Goal: Transaction & Acquisition: Purchase product/service

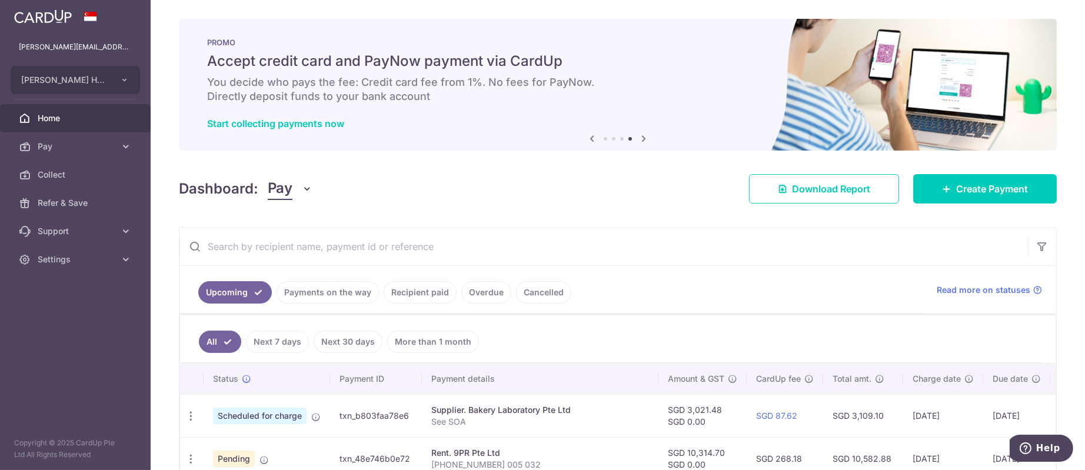
scroll to position [176, 0]
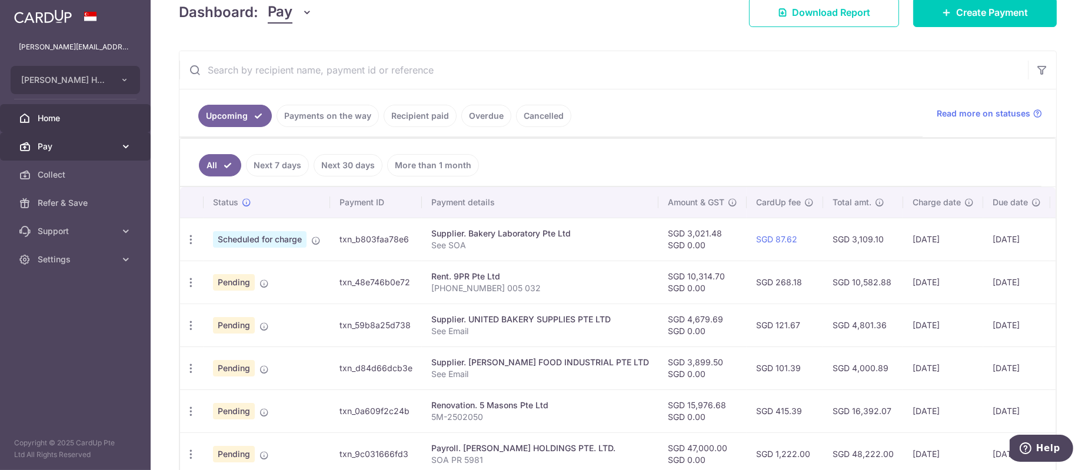
click at [120, 146] on icon at bounding box center [126, 147] width 12 height 12
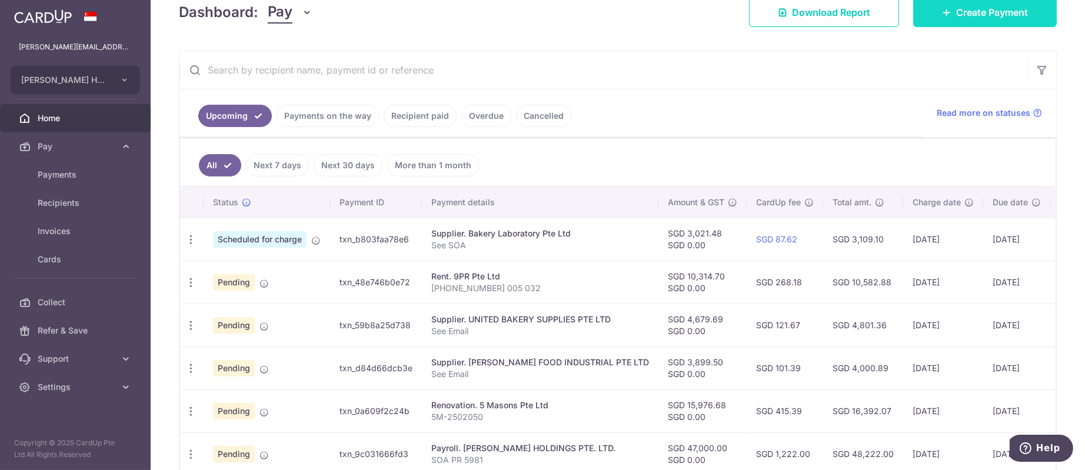
click at [988, 21] on link "Create Payment" at bounding box center [985, 12] width 144 height 29
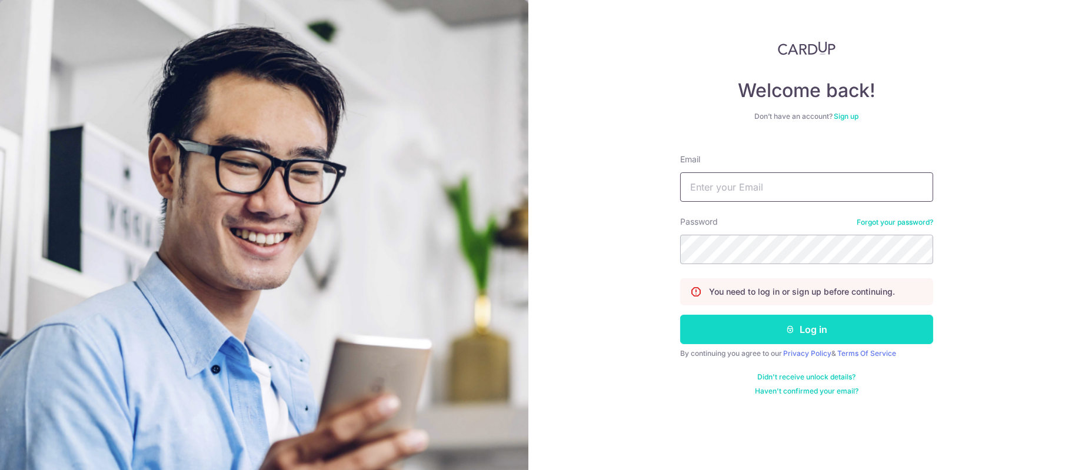
type input "[PERSON_NAME][EMAIL_ADDRESS][DOMAIN_NAME]"
click at [791, 323] on button "Log in" at bounding box center [806, 329] width 253 height 29
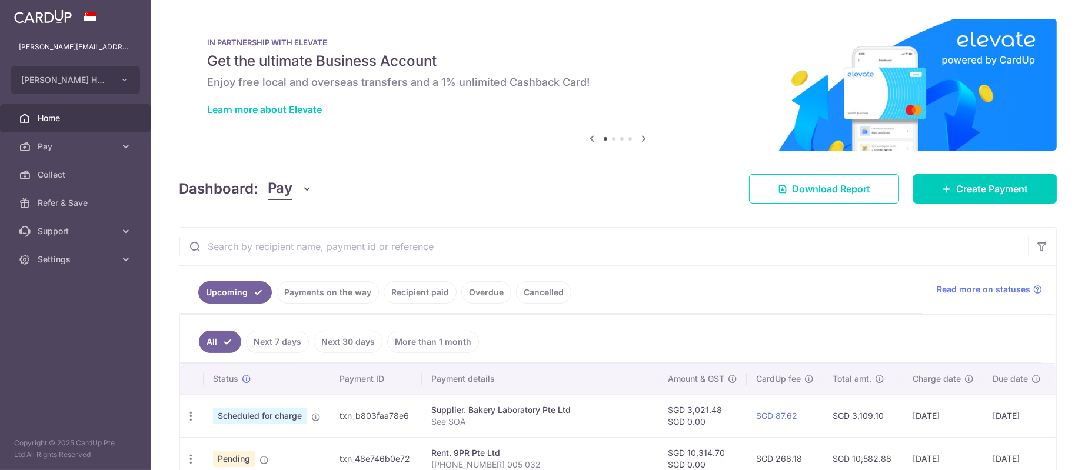
click at [451, 249] on input "text" at bounding box center [603, 247] width 848 height 38
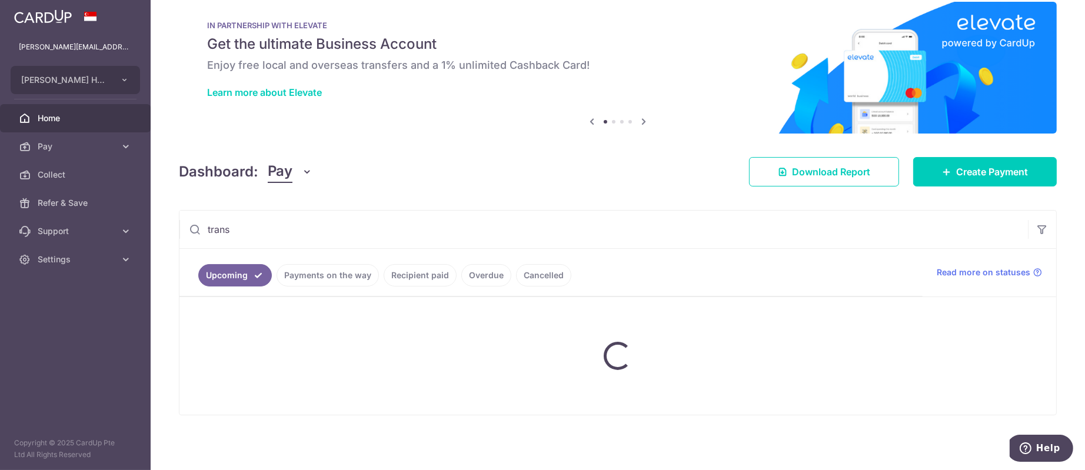
scroll to position [104, 0]
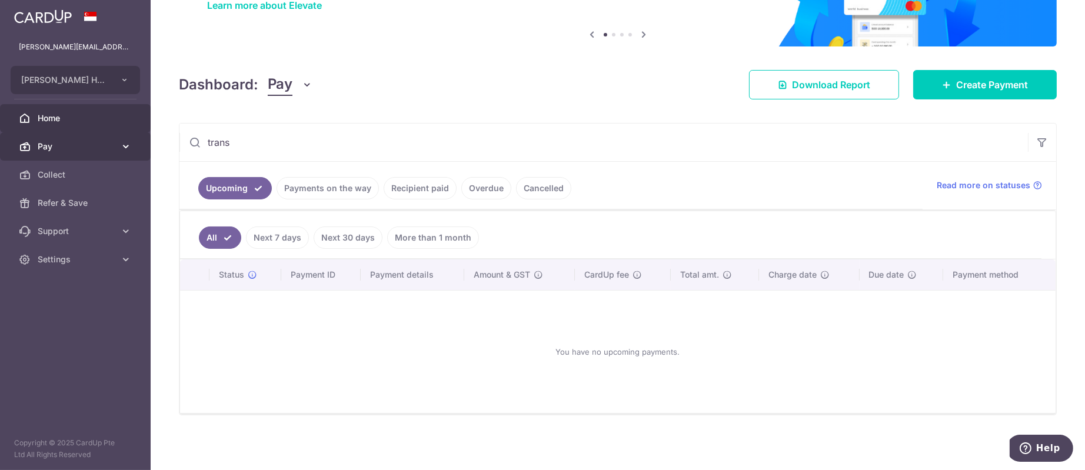
drag, startPoint x: 257, startPoint y: 142, endPoint x: 134, endPoint y: 142, distance: 123.5
click at [134, 142] on main "ethel@edithpatisserie.com EDITH PATISSERIE HOLDINGS PTE. LTD. Add new company E…" at bounding box center [542, 235] width 1085 height 470
click at [437, 232] on link "More than 1 month" at bounding box center [433, 237] width 92 height 22
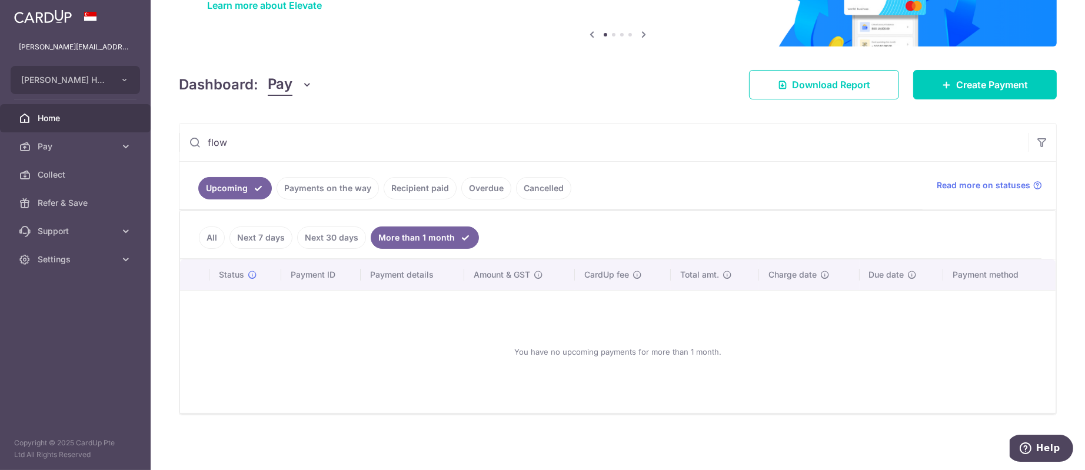
drag, startPoint x: 199, startPoint y: 224, endPoint x: 206, endPoint y: 232, distance: 10.5
click at [199, 225] on ul "All Next 7 days Next 30 days More than 1 month" at bounding box center [610, 235] width 861 height 48
click at [206, 232] on link "All" at bounding box center [212, 237] width 26 height 22
click at [435, 189] on link "Recipient paid" at bounding box center [420, 188] width 73 height 22
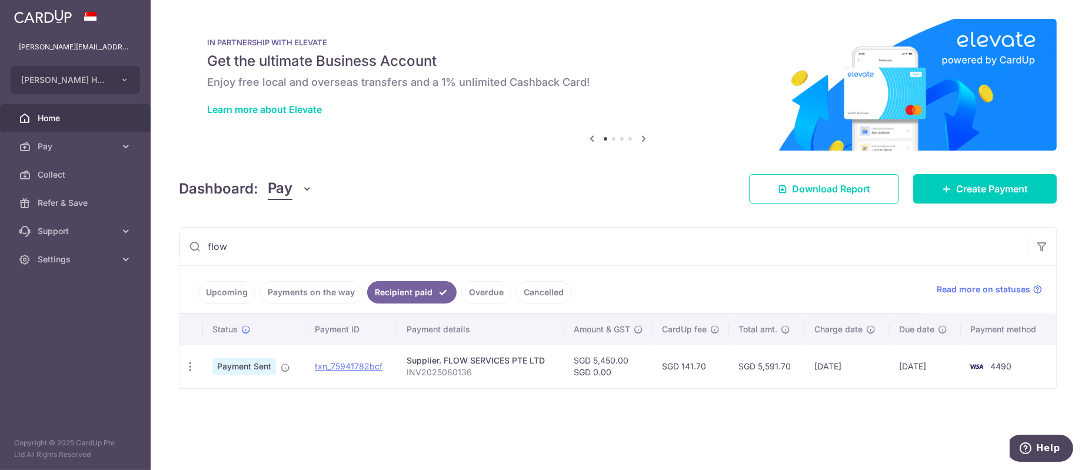
scroll to position [0, 0]
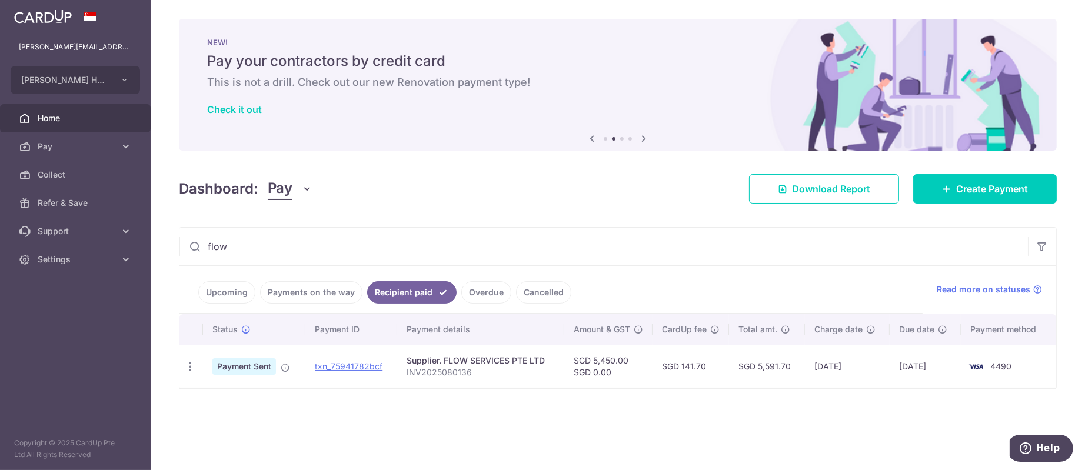
drag, startPoint x: 248, startPoint y: 249, endPoint x: 194, endPoint y: 249, distance: 54.7
click at [194, 249] on div "flow" at bounding box center [603, 247] width 848 height 38
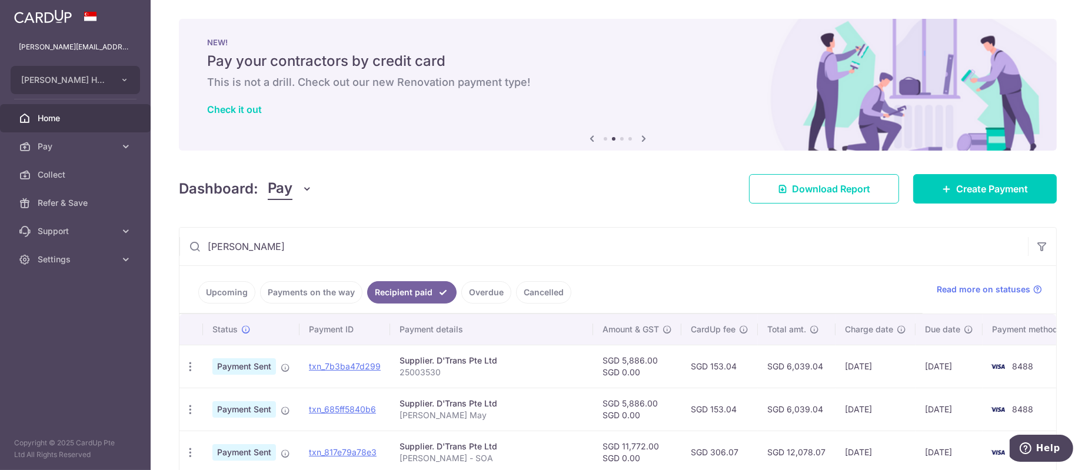
scroll to position [88, 0]
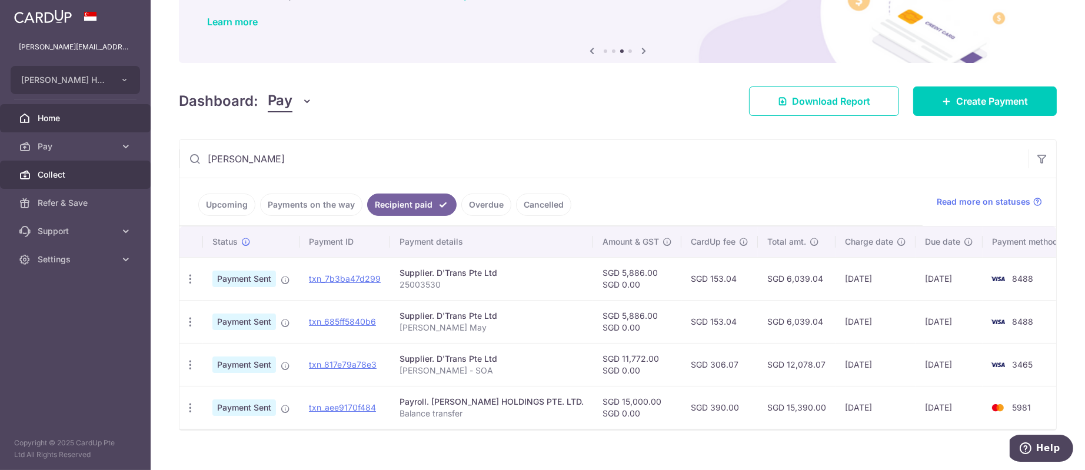
drag, startPoint x: 315, startPoint y: 158, endPoint x: 111, endPoint y: 168, distance: 204.4
click at [111, 168] on main "ethel@edithpatisserie.com EDITH PATISSERIE HOLDINGS PTE. LTD. Add new company E…" at bounding box center [542, 235] width 1085 height 470
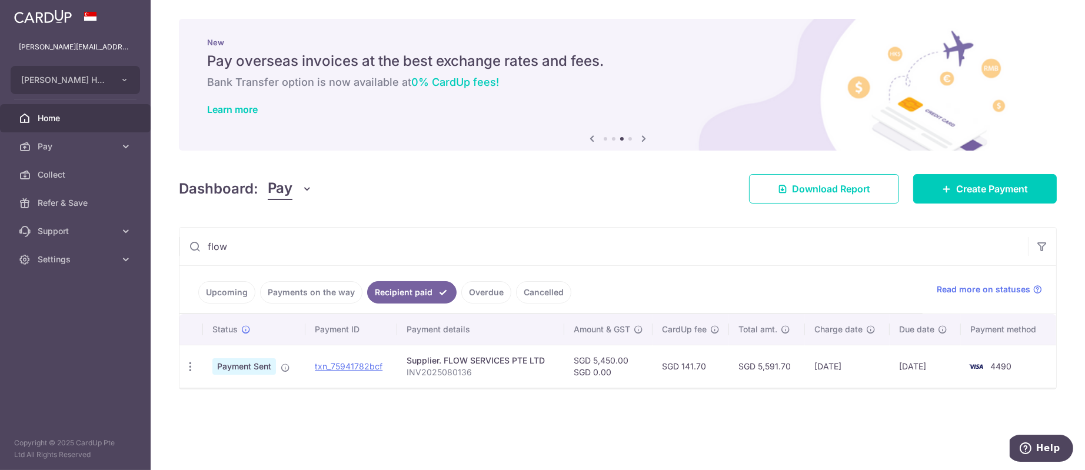
scroll to position [0, 0]
type input "flow"
click at [988, 186] on span "Create Payment" at bounding box center [992, 189] width 72 height 14
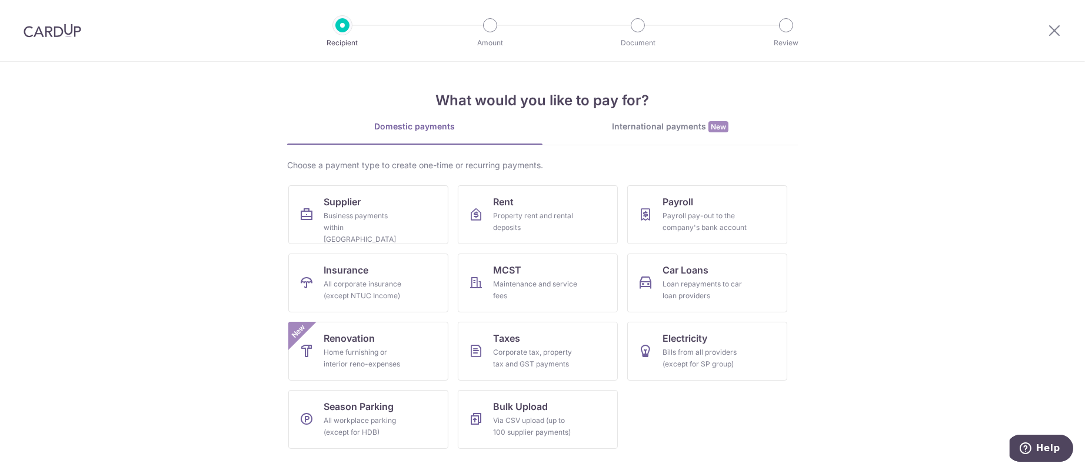
click at [286, 209] on section "What would you like to pay for? Domestic payments International payments New Ch…" at bounding box center [542, 266] width 1085 height 408
click at [315, 212] on link "Supplier Business payments within Singapore" at bounding box center [368, 214] width 160 height 59
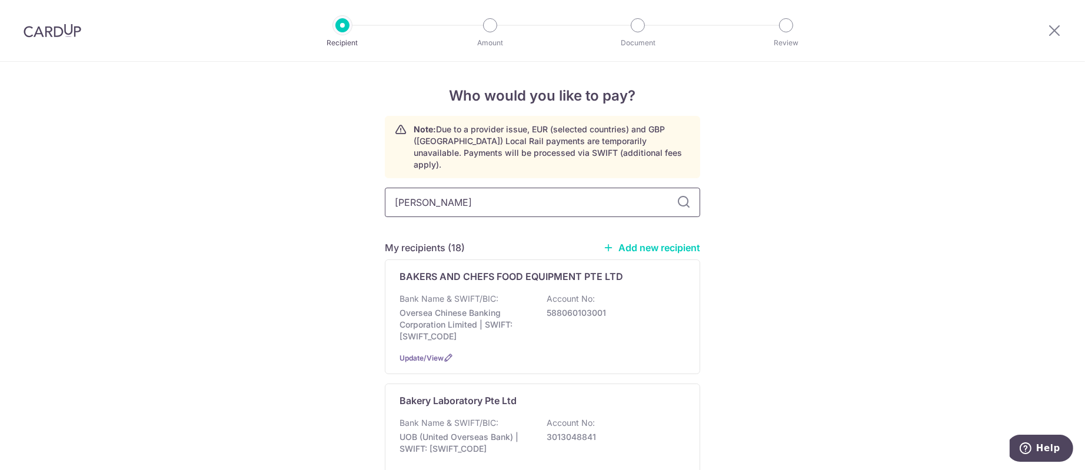
type input "trans"
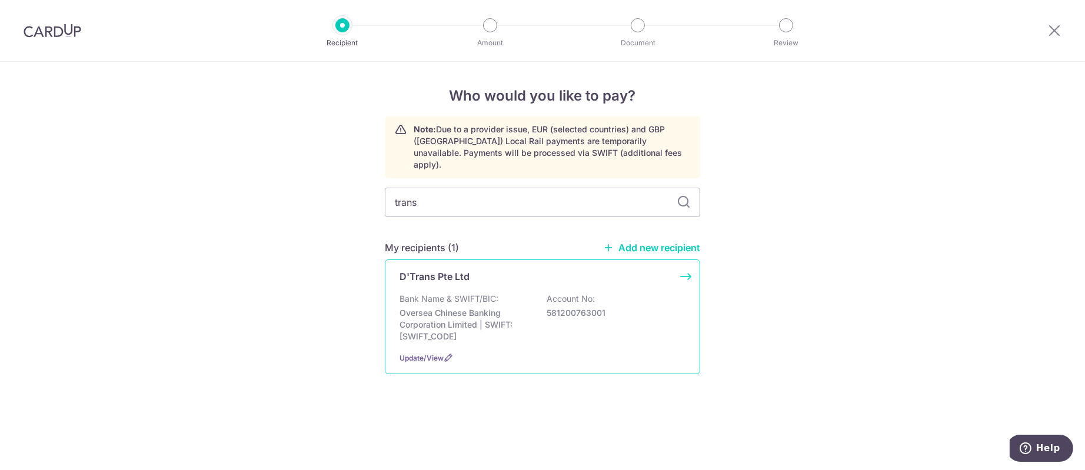
click at [498, 293] on p "Bank Name & SWIFT/BIC:" at bounding box center [448, 299] width 99 height 12
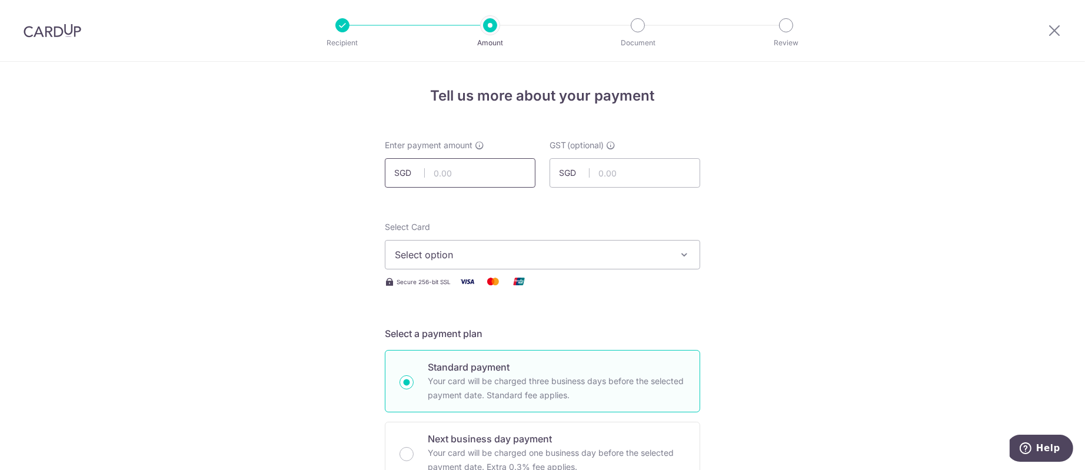
click at [507, 182] on input "text" at bounding box center [460, 172] width 151 height 29
type input "5,886.00"
click at [638, 258] on span "Select option" at bounding box center [532, 255] width 274 height 14
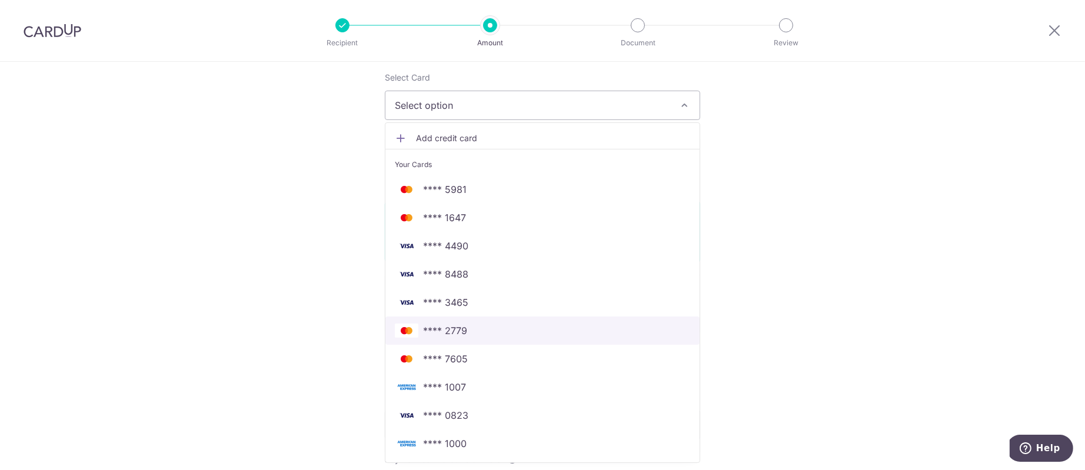
scroll to position [176, 0]
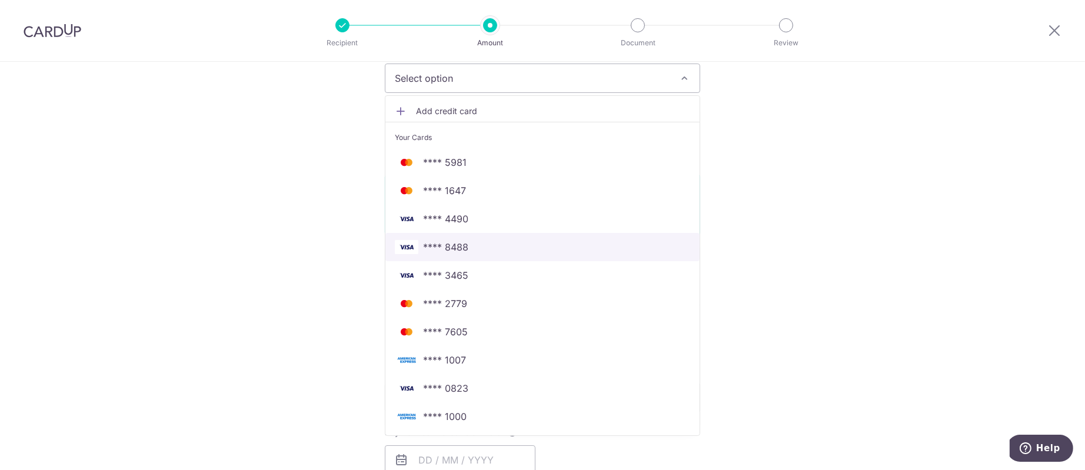
click at [481, 248] on span "**** 8488" at bounding box center [542, 247] width 295 height 14
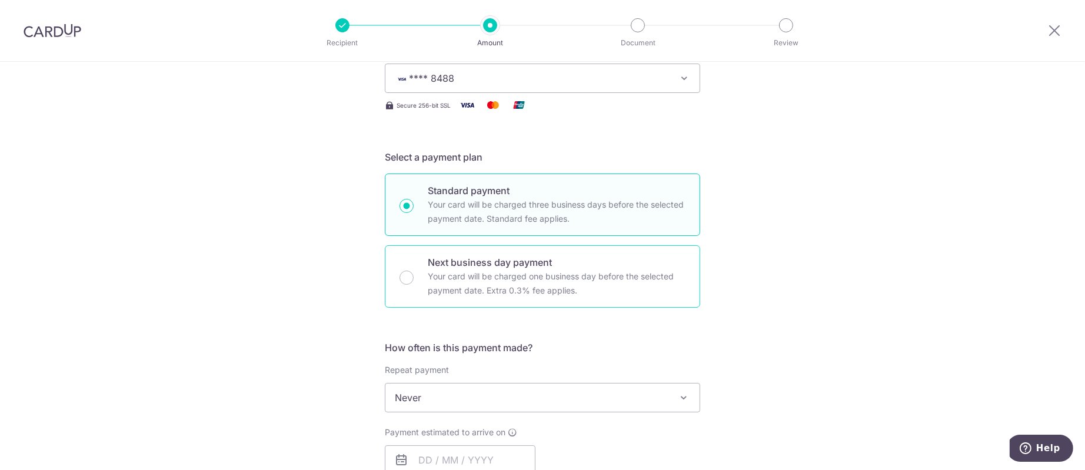
scroll to position [265, 0]
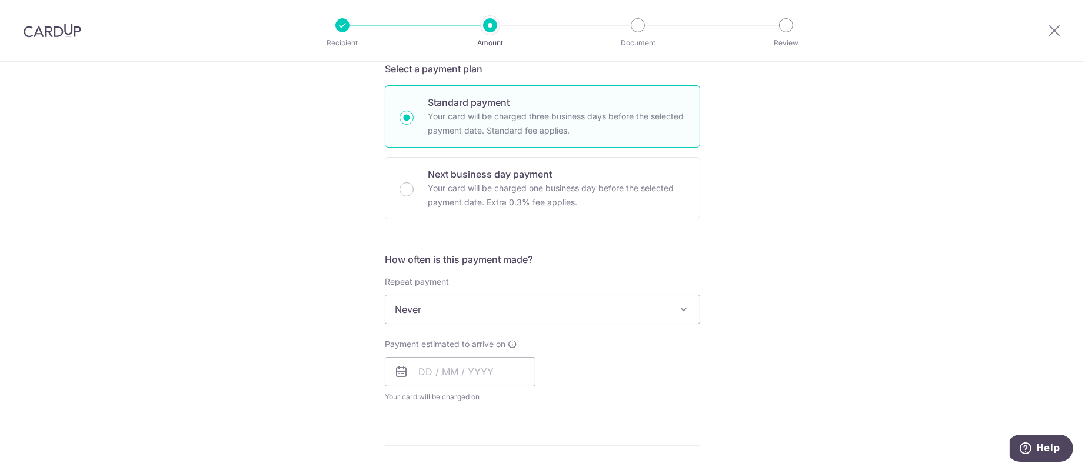
click at [462, 317] on span "Never" at bounding box center [542, 309] width 314 height 28
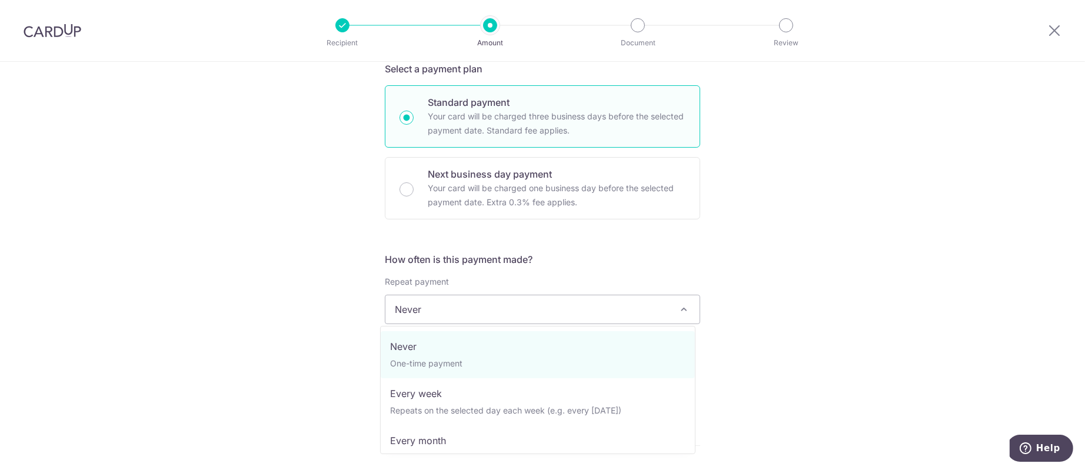
click at [300, 326] on div "Tell us more about your payment Enter payment amount SGD 5,886.00 5886.00 GST (…" at bounding box center [542, 368] width 1085 height 1143
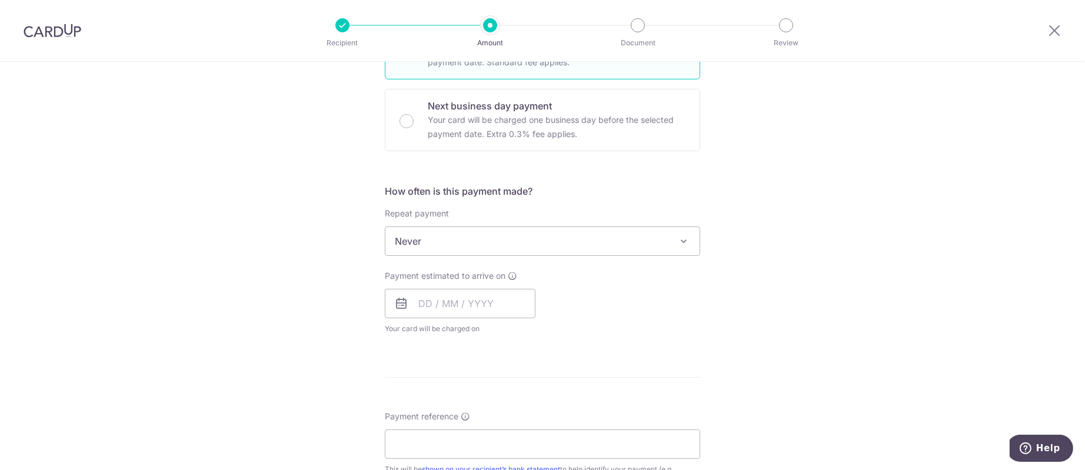
scroll to position [441, 0]
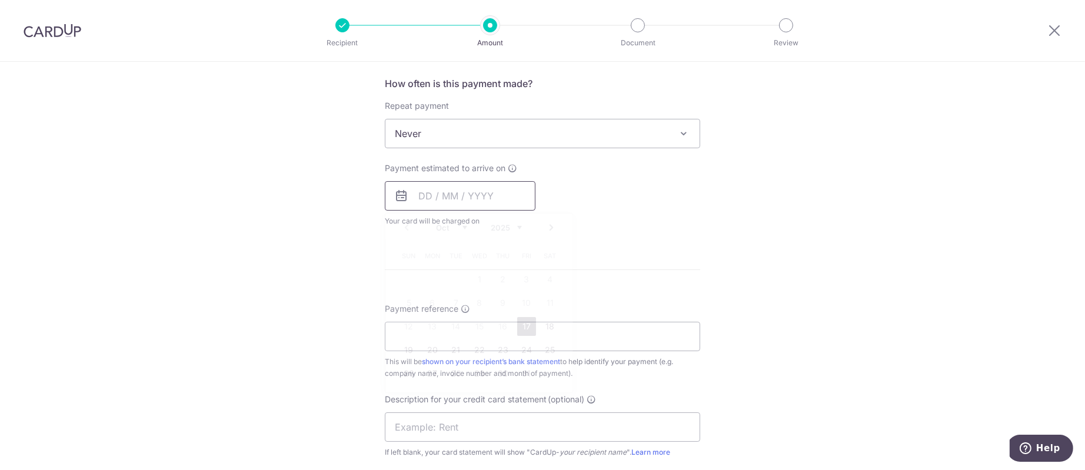
click at [441, 182] on input "text" at bounding box center [460, 195] width 151 height 29
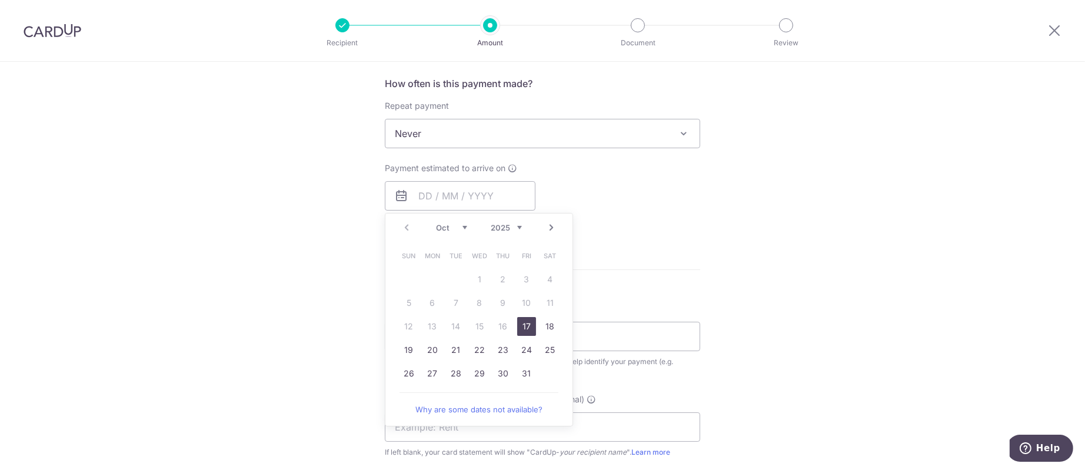
click at [519, 323] on link "17" at bounding box center [526, 326] width 19 height 19
type input "[DATE]"
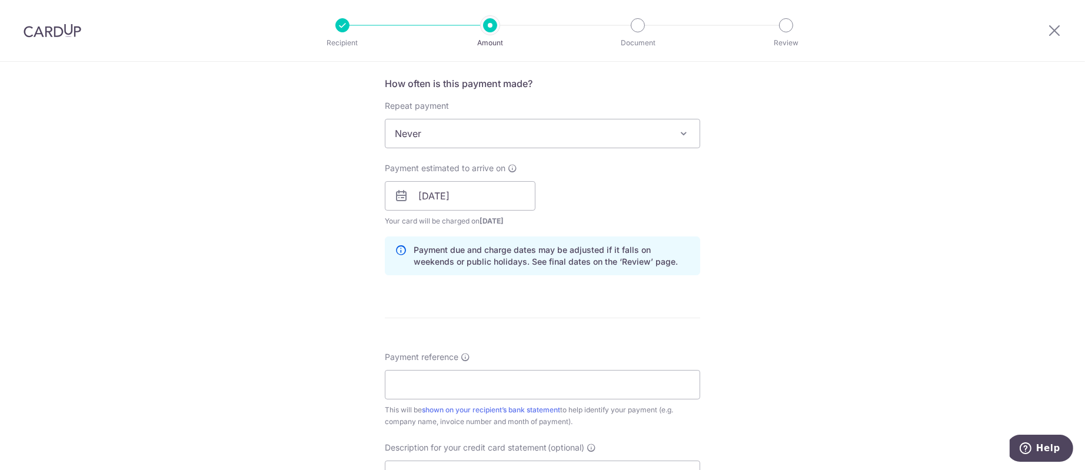
scroll to position [529, 0]
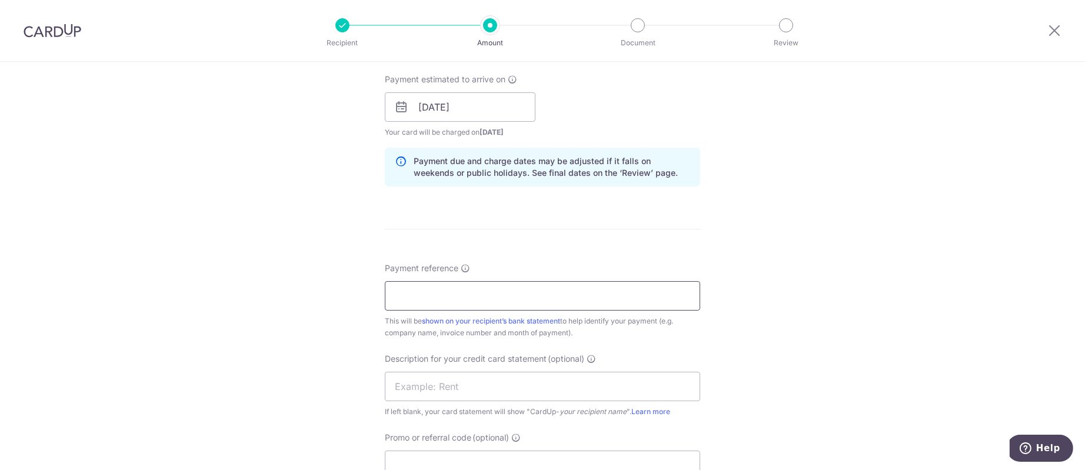
click at [512, 302] on input "Payment reference" at bounding box center [542, 295] width 315 height 29
click at [677, 239] on form "Enter payment amount SGD 5,886.00 5886.00 GST (optional) SGD Select Card **** 8…" at bounding box center [542, 139] width 315 height 1058
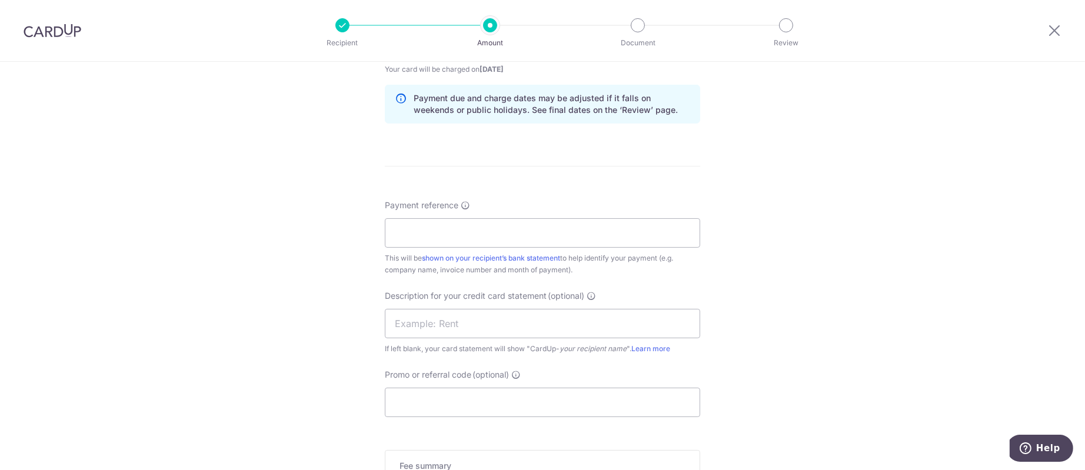
scroll to position [618, 0]
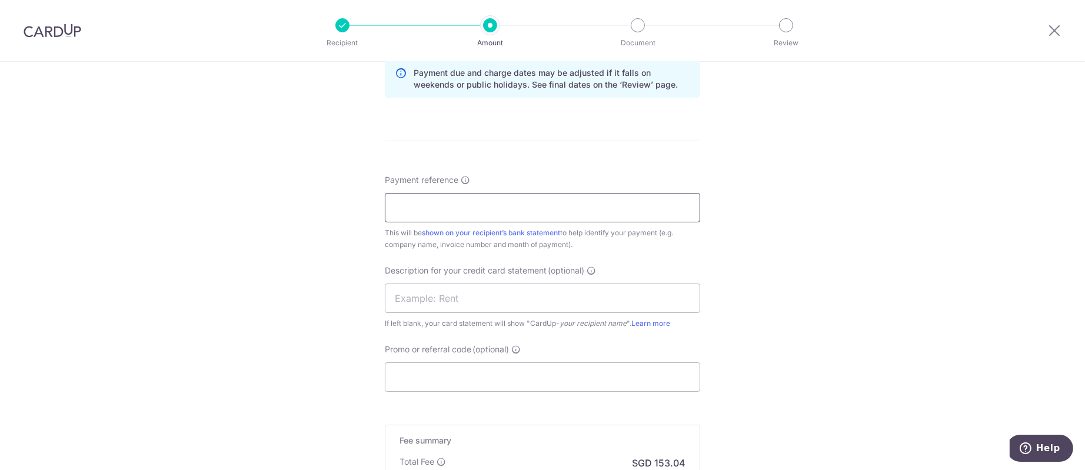
click at [620, 216] on input "Payment reference" at bounding box center [542, 207] width 315 height 29
click at [451, 216] on input "Payment reference" at bounding box center [542, 207] width 315 height 29
paste input "SIV-25004133"
type input "SIV-25004133"
click at [490, 295] on input "text" at bounding box center [542, 298] width 315 height 29
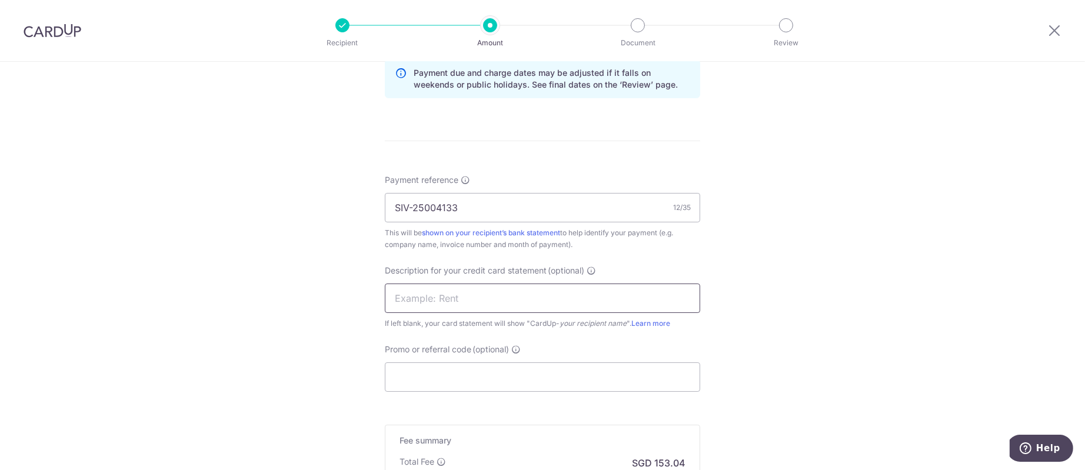
click at [408, 301] on input "text" at bounding box center [542, 298] width 315 height 29
paste input "SIV-25004133"
drag, startPoint x: 469, startPoint y: 302, endPoint x: 309, endPoint y: 306, distance: 160.7
click at [309, 306] on div "Tell us more about your payment Enter payment amount SGD 5,886.00 5886.00 GST (…" at bounding box center [542, 39] width 1085 height 1191
drag, startPoint x: 465, startPoint y: 292, endPoint x: 422, endPoint y: 298, distance: 43.4
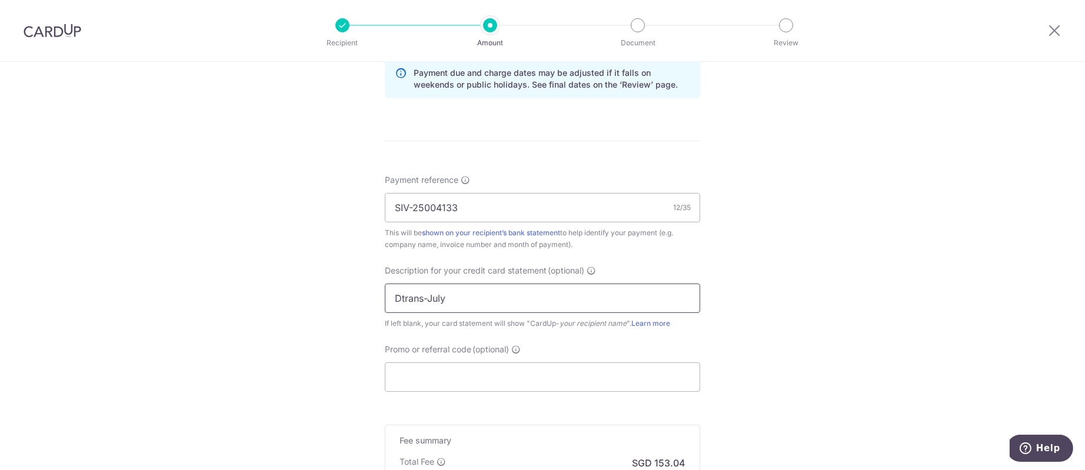
click at [422, 298] on input "Dtrans-July" at bounding box center [542, 298] width 315 height 29
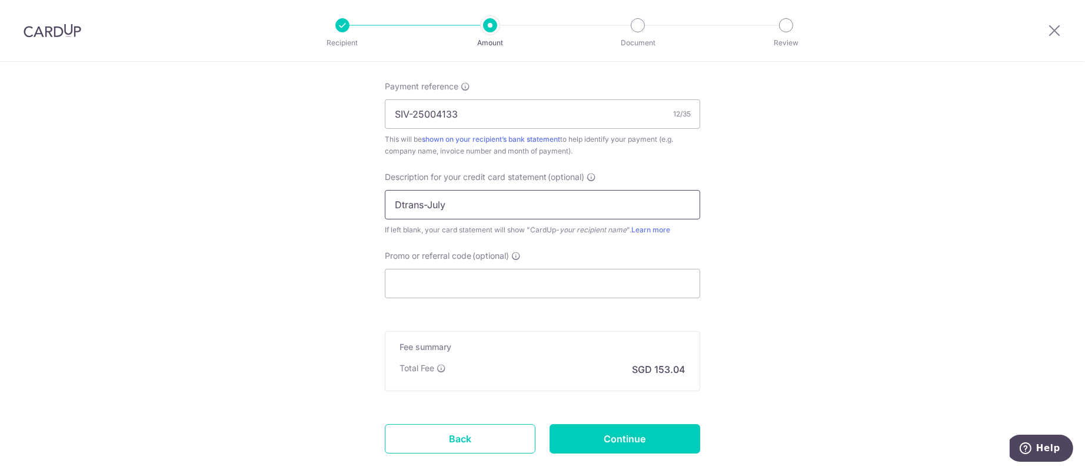
scroll to position [782, 0]
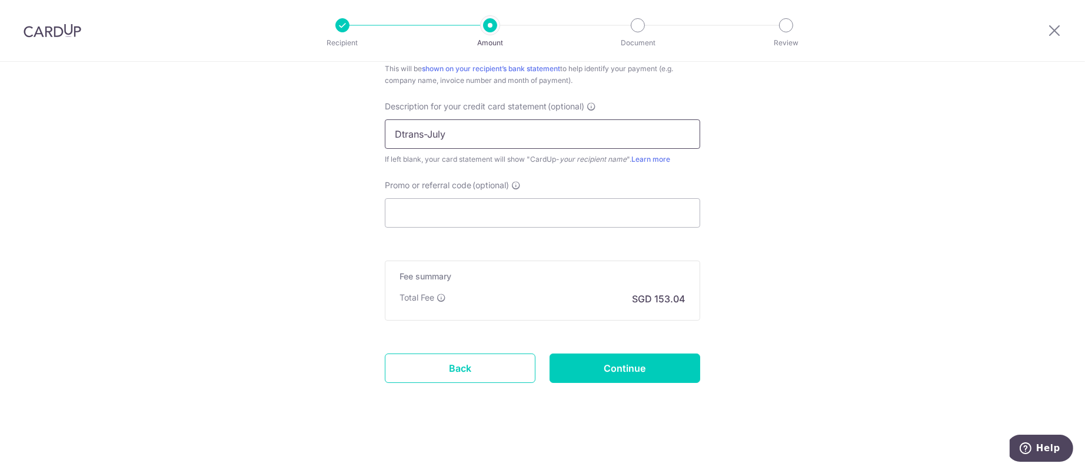
click at [499, 140] on input "Dtrans-July" at bounding box center [542, 133] width 315 height 29
drag, startPoint x: 498, startPoint y: 141, endPoint x: 459, endPoint y: 143, distance: 38.9
click at [459, 143] on input "Dtrans-July" at bounding box center [542, 133] width 315 height 29
click at [445, 135] on input "Dtrans-July-848" at bounding box center [542, 133] width 315 height 29
type input "Dtrans-July8488"
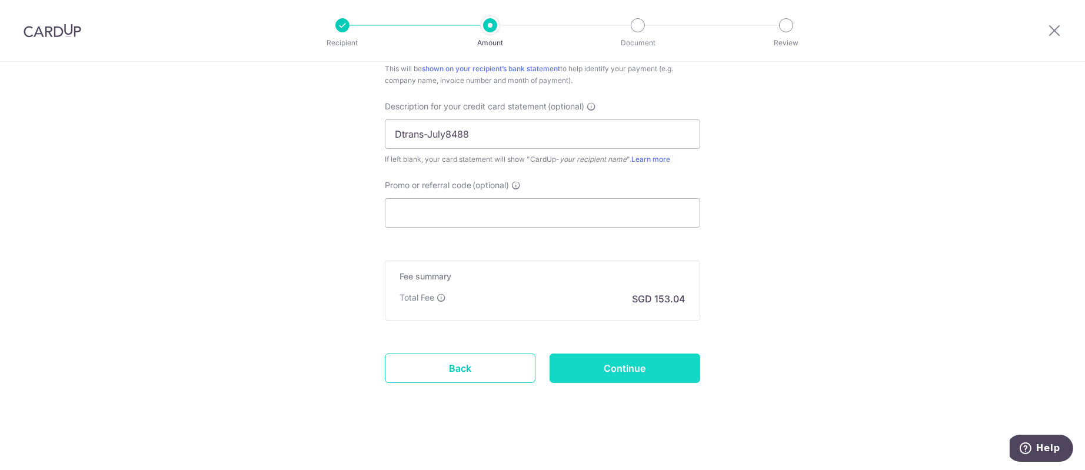
click at [628, 362] on input "Continue" at bounding box center [624, 368] width 151 height 29
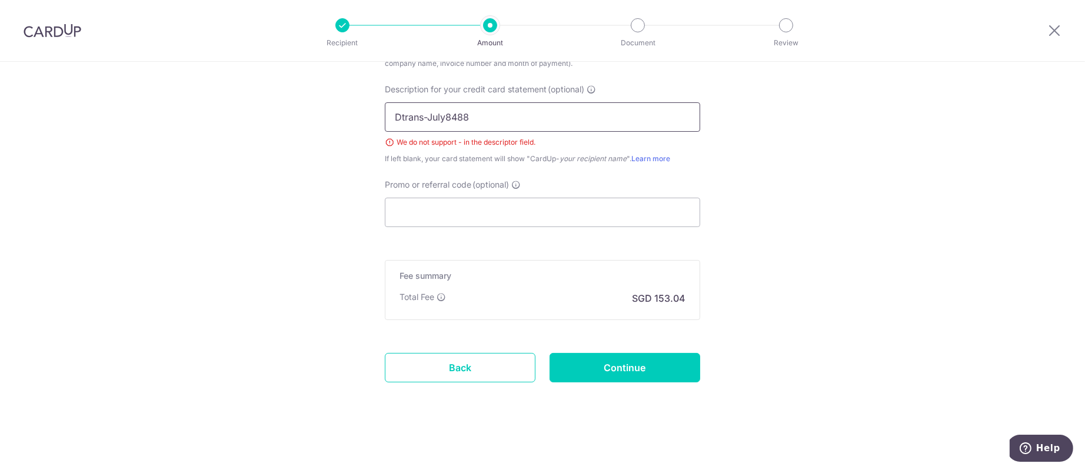
click at [421, 118] on input "Dtrans-July8488" at bounding box center [542, 116] width 315 height 29
type input "DtransJuly8488"
click at [634, 377] on input "Continue" at bounding box center [624, 367] width 151 height 29
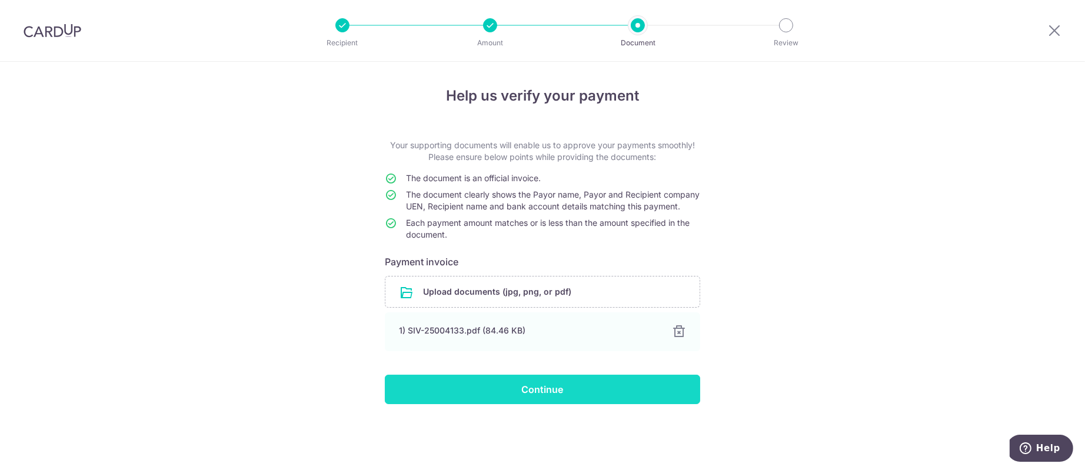
click at [478, 399] on input "Continue" at bounding box center [542, 389] width 315 height 29
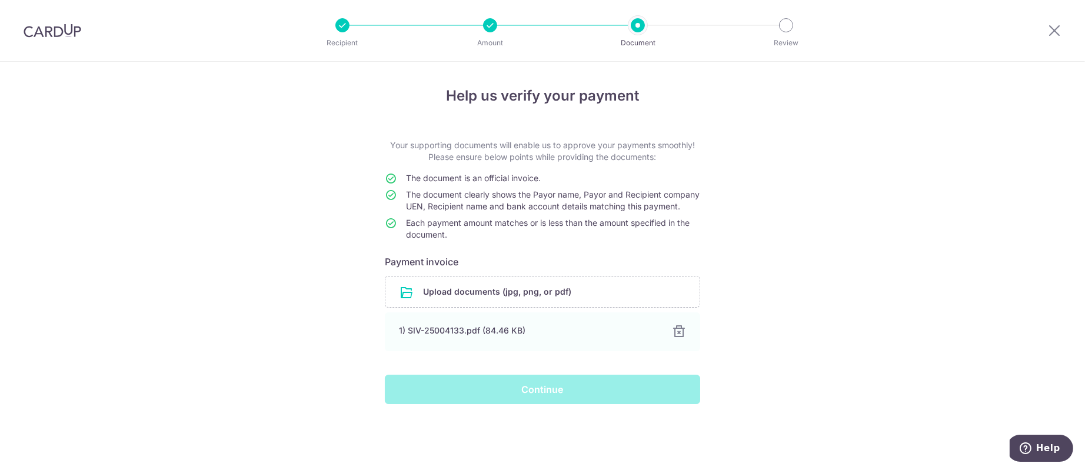
scroll to position [1, 0]
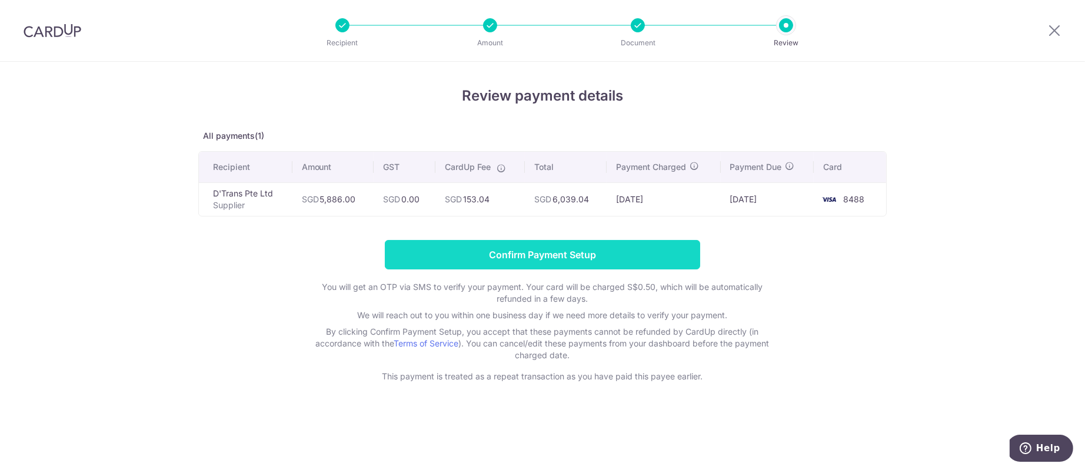
click at [581, 256] on input "Confirm Payment Setup" at bounding box center [542, 254] width 315 height 29
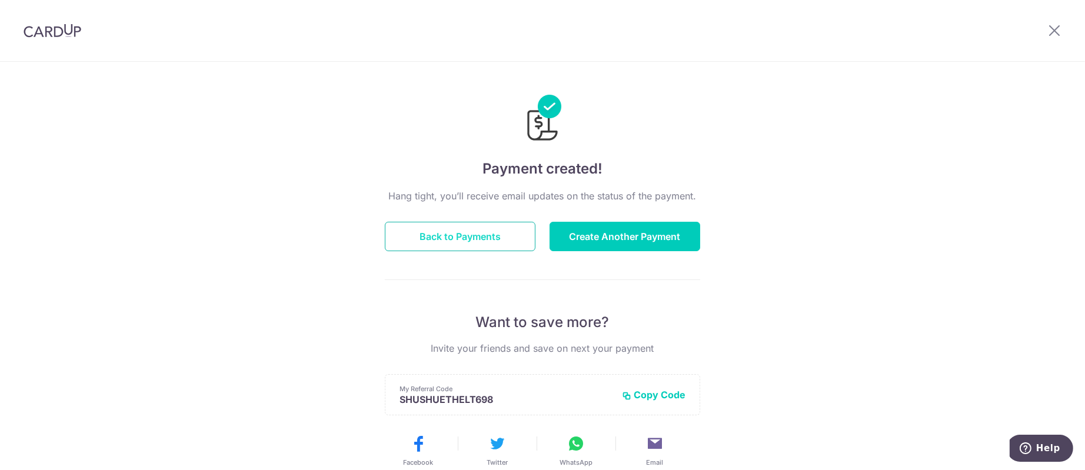
click at [449, 236] on button "Back to Payments" at bounding box center [460, 236] width 151 height 29
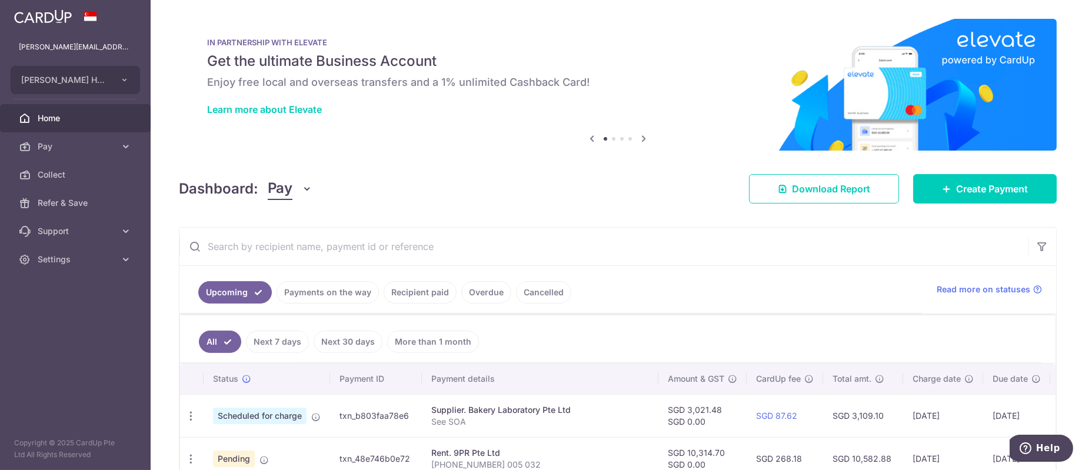
click at [398, 289] on link "Recipient paid" at bounding box center [420, 292] width 73 height 22
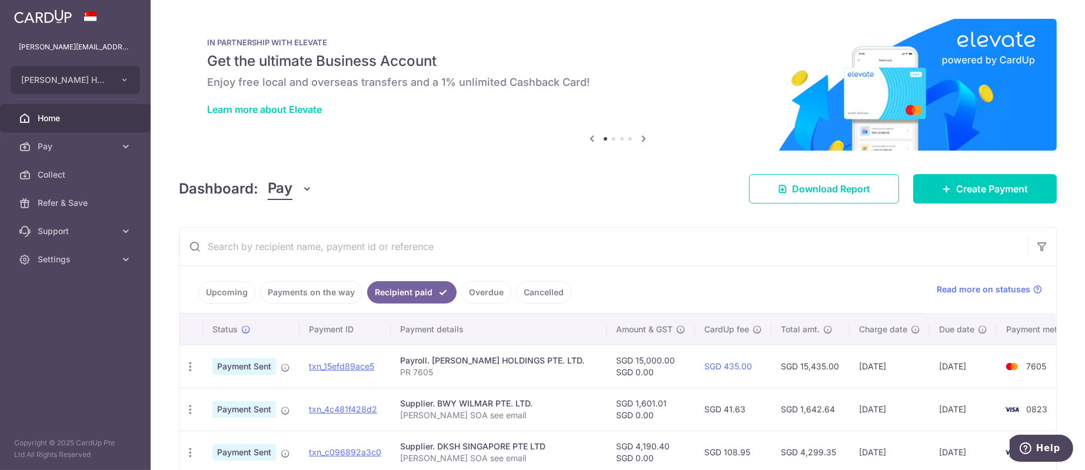
click at [215, 298] on link "Upcoming" at bounding box center [226, 292] width 57 height 22
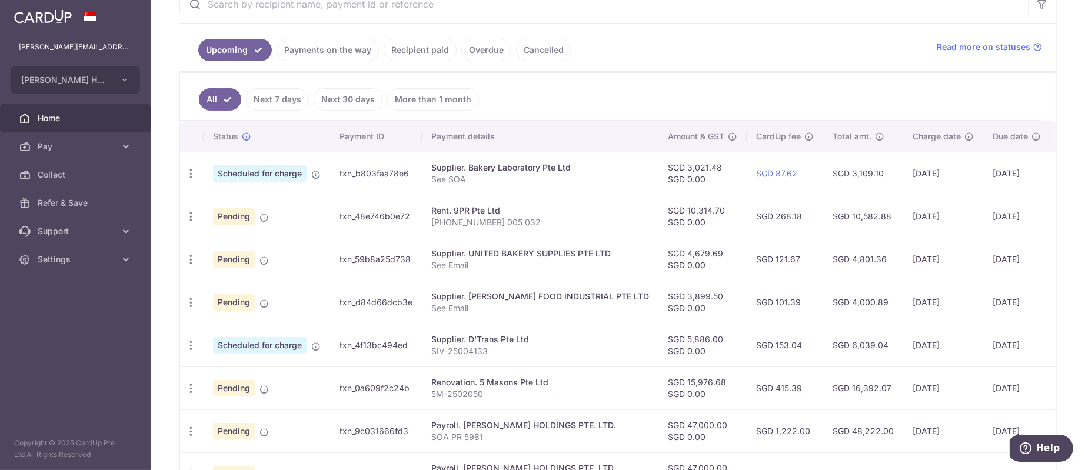
scroll to position [265, 0]
